Goal: Task Accomplishment & Management: Manage account settings

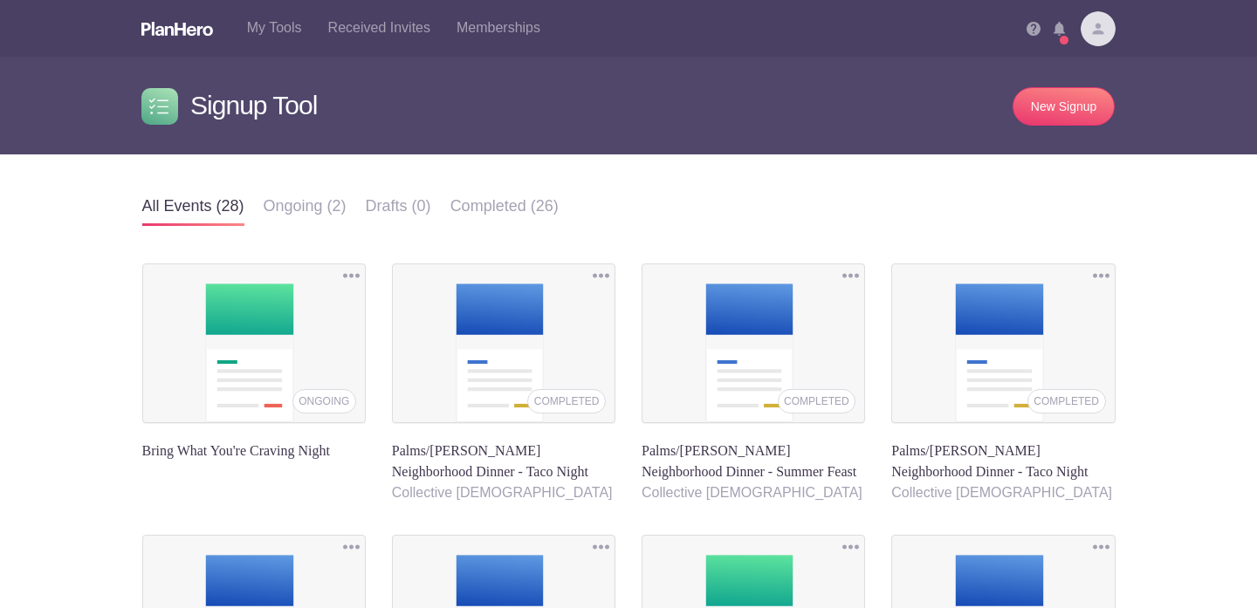
click at [1062, 38] on li "Notifications (3) View all Oct 06, 2025 Gabrielle Bruns changed the signup for …" at bounding box center [1066, 22] width 27 height 45
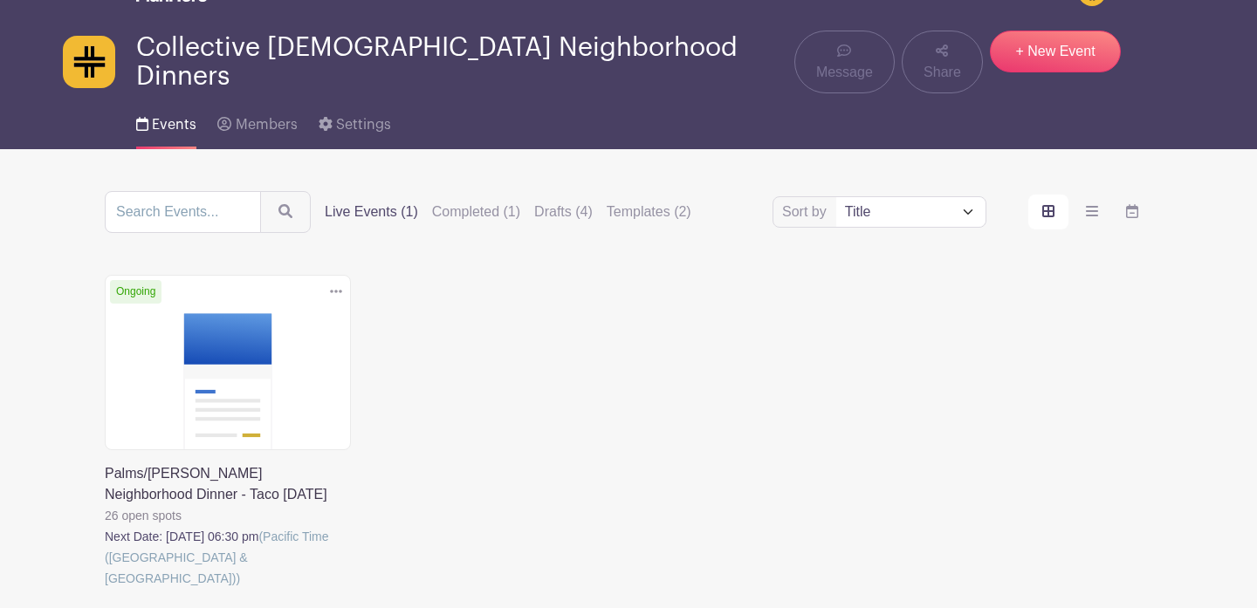
scroll to position [33, 0]
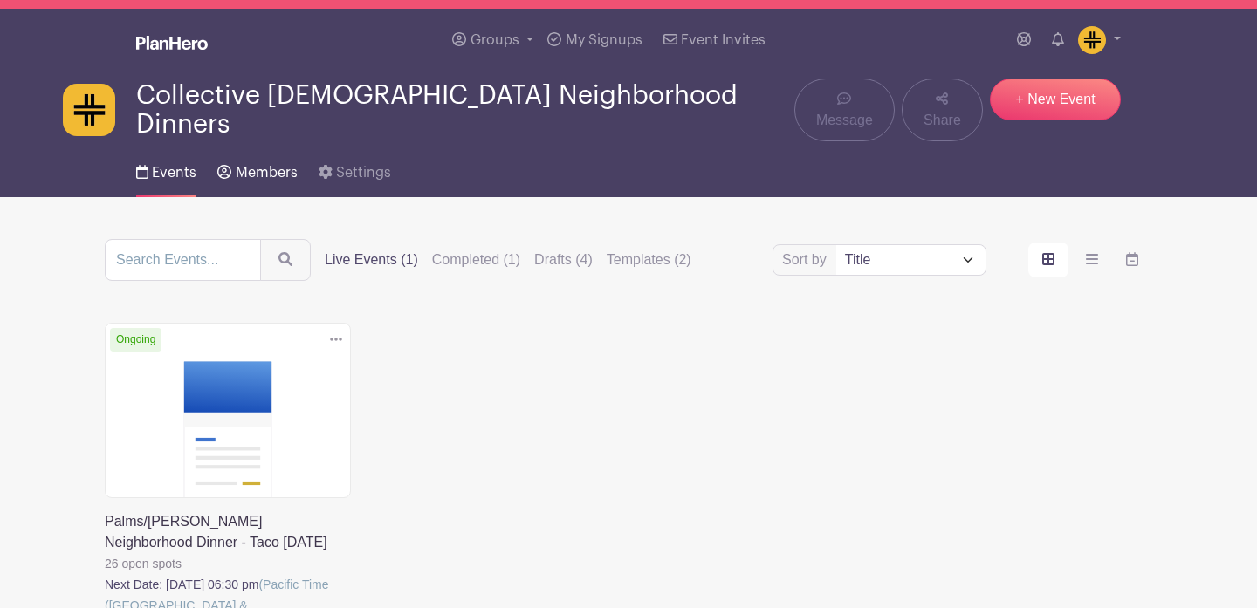
click at [266, 154] on link "Members" at bounding box center [256, 169] width 79 height 56
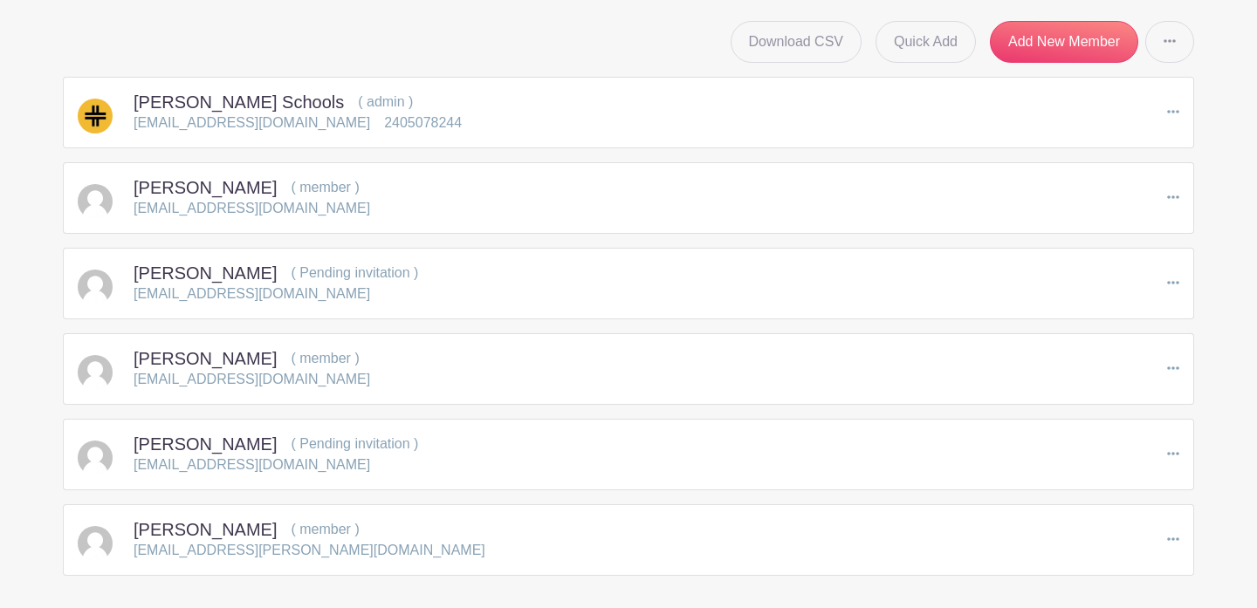
scroll to position [201, 0]
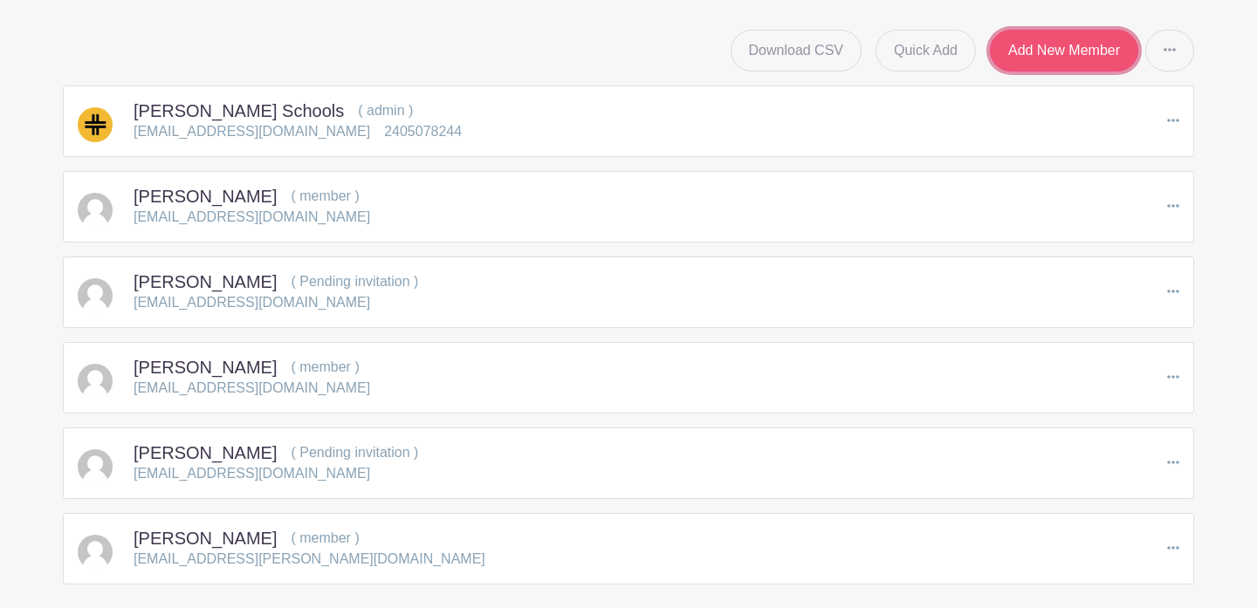
click at [1044, 54] on link "Add New Member" at bounding box center [1064, 51] width 148 height 42
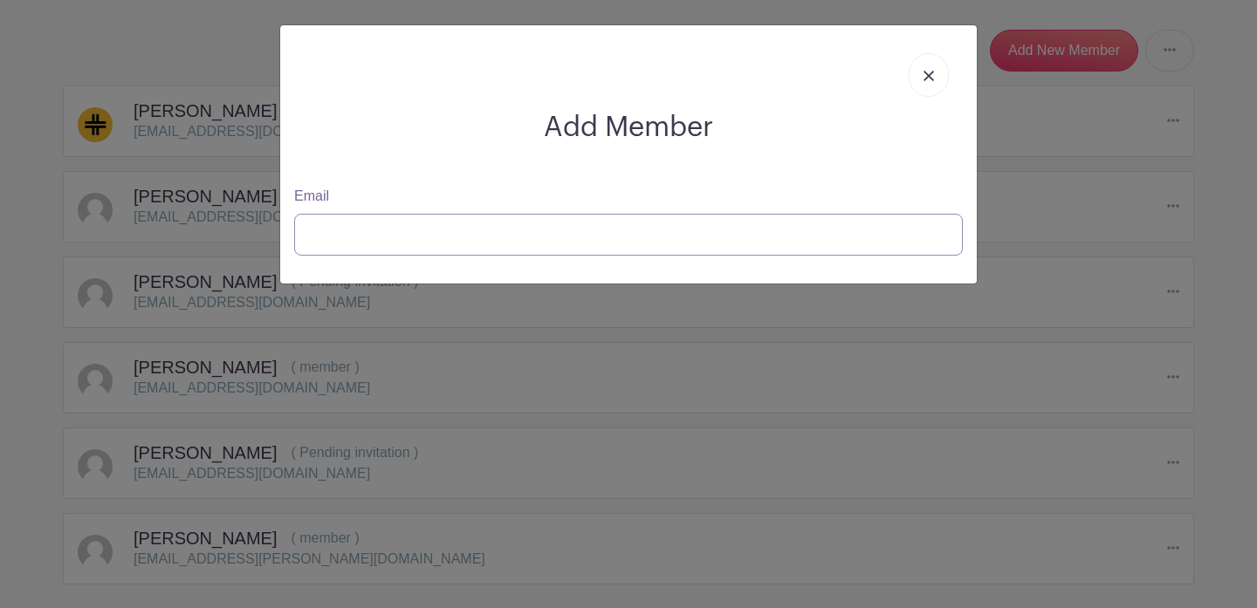
click at [683, 232] on input "Email" at bounding box center [628, 235] width 669 height 42
paste input "[EMAIL_ADDRESS][DOMAIN_NAME]"
type input "[EMAIL_ADDRESS][DOMAIN_NAME]"
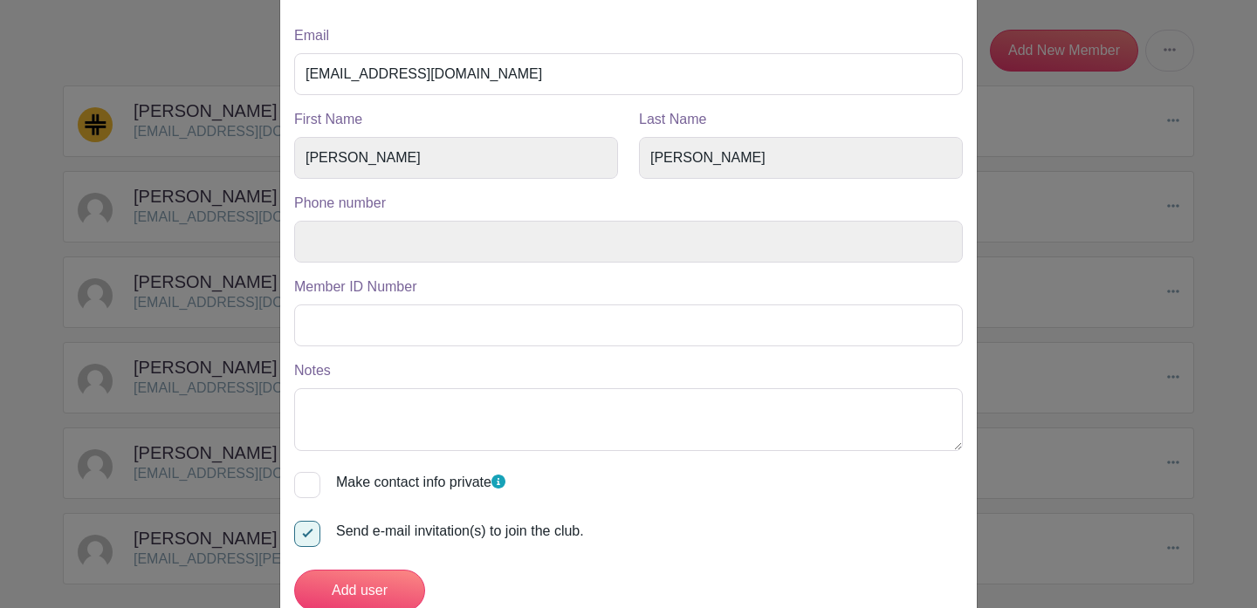
scroll to position [217, 0]
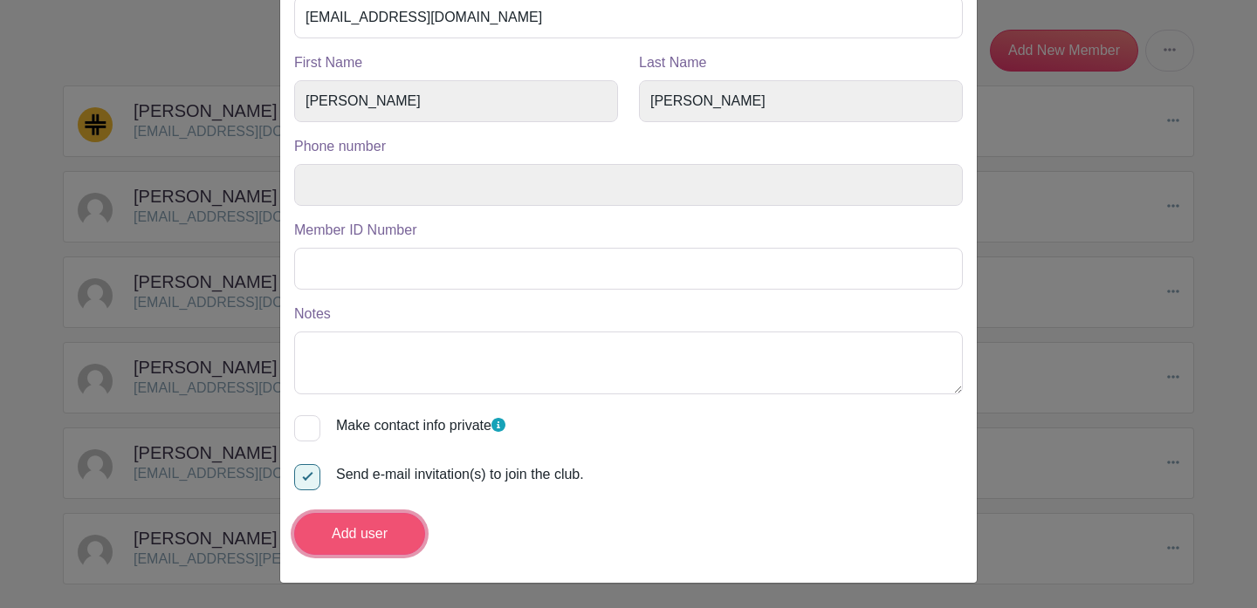
click at [381, 550] on input "Add user" at bounding box center [359, 534] width 131 height 42
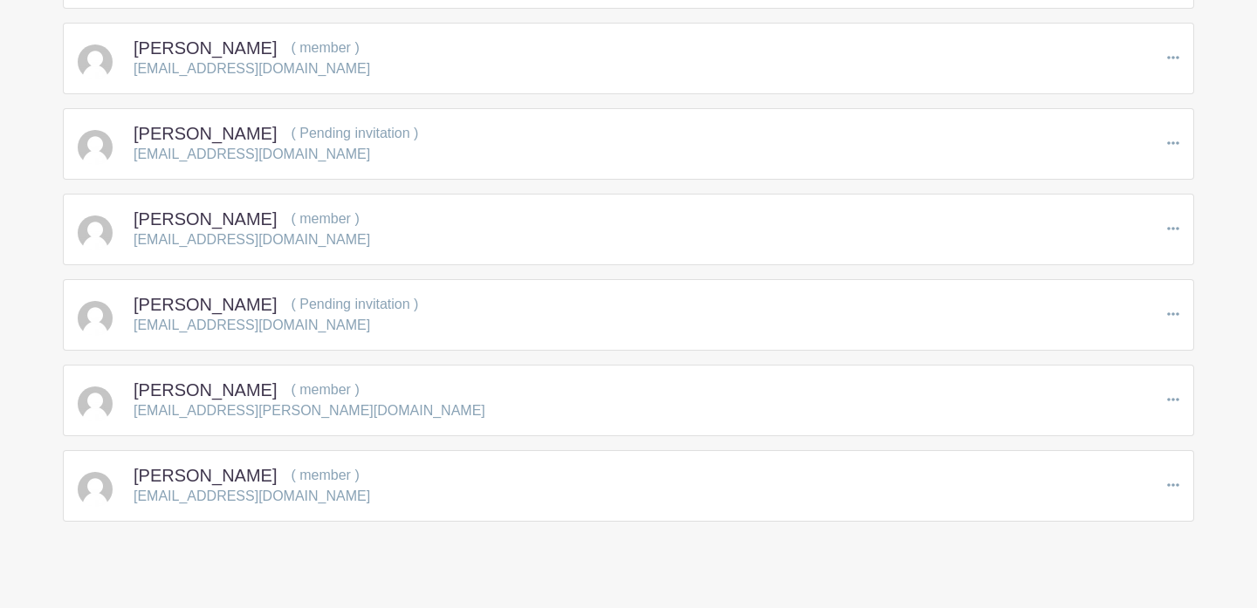
scroll to position [362, 0]
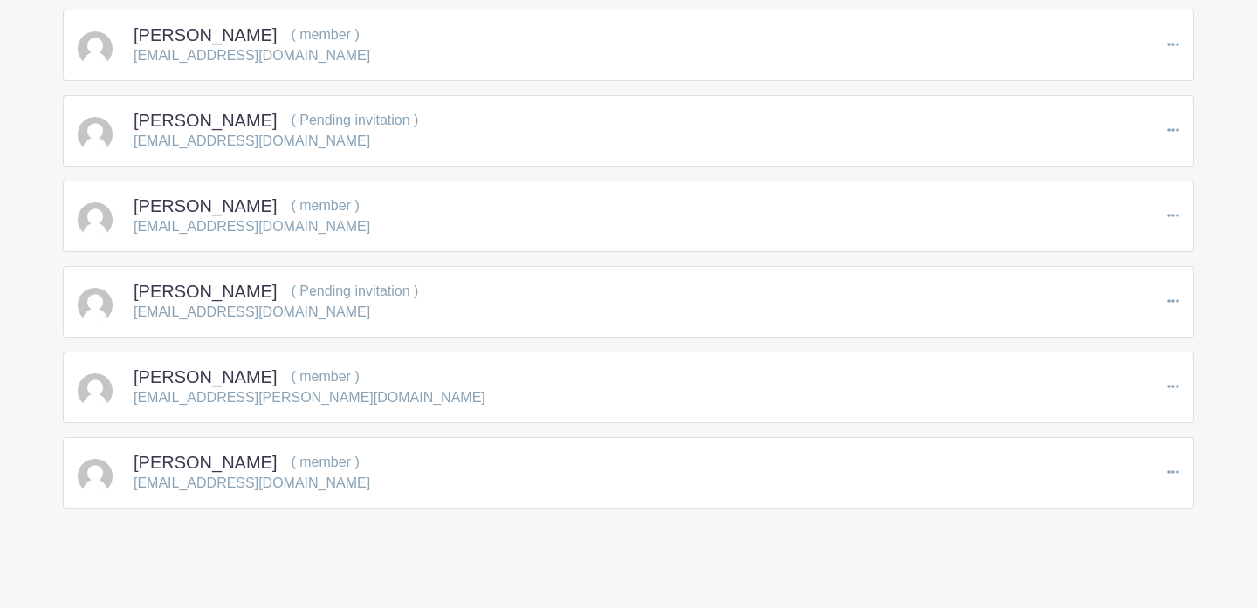
click at [375, 284] on span "( Pending invitation )" at bounding box center [354, 291] width 127 height 15
click at [425, 291] on div "[PERSON_NAME] ( Pending invitation ) [EMAIL_ADDRESS][DOMAIN_NAME] Edit Resend I…" at bounding box center [628, 302] width 1101 height 42
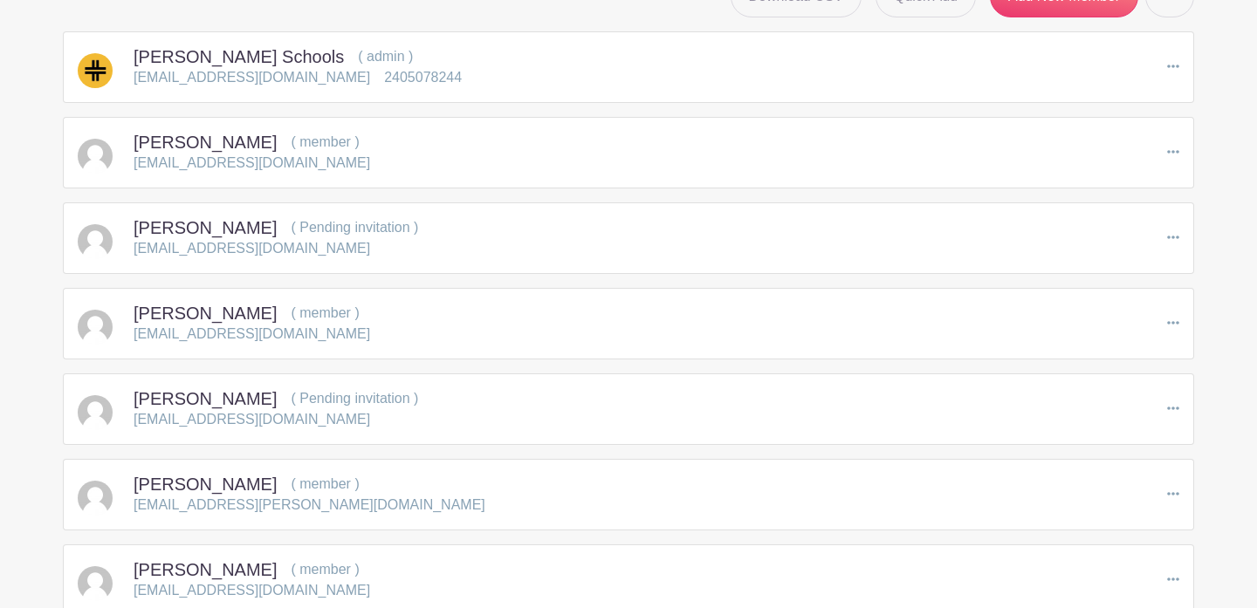
scroll to position [253, 0]
click at [325, 219] on p "( Pending invitation )" at bounding box center [354, 229] width 127 height 21
click at [362, 250] on div "[EMAIL_ADDRESS][DOMAIN_NAME]" at bounding box center [276, 250] width 285 height 21
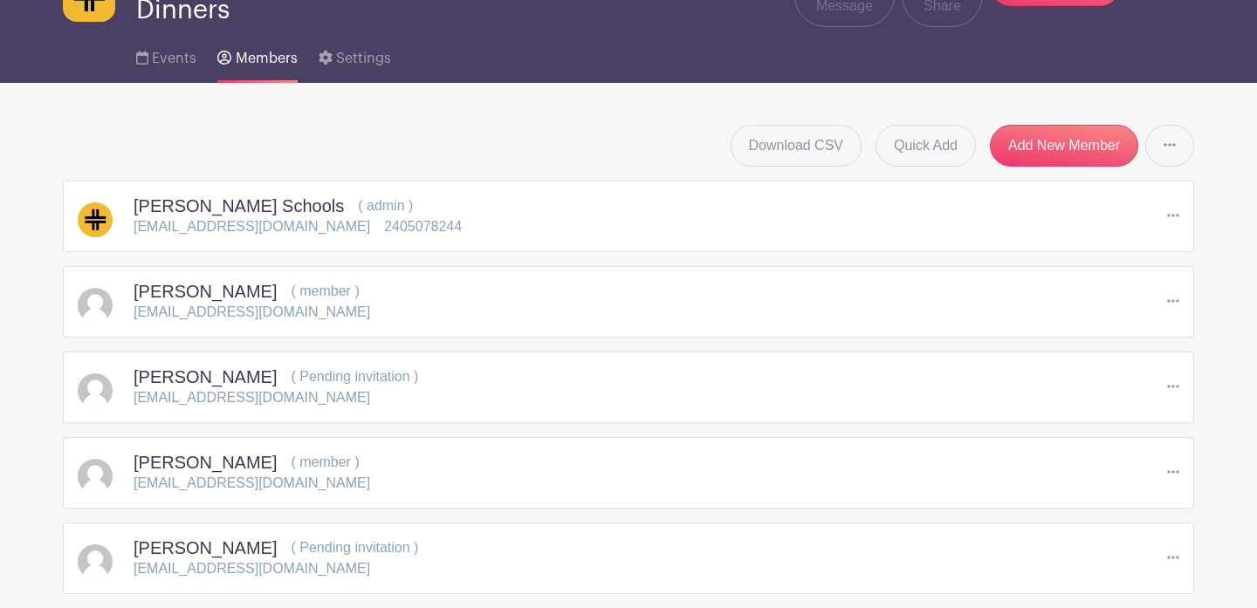
scroll to position [0, 0]
